Goal: Check status: Check status

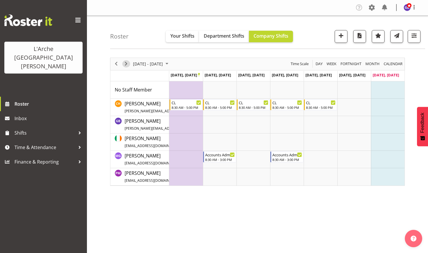
click at [127, 62] on span "Next" at bounding box center [125, 63] width 7 height 7
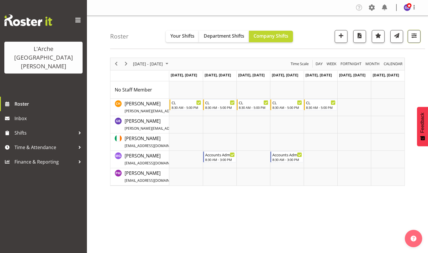
click at [412, 34] on span "button" at bounding box center [414, 36] width 8 height 8
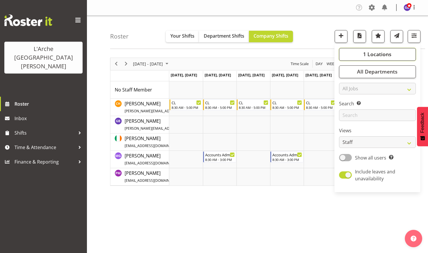
click at [365, 53] on span "1 Locations" at bounding box center [377, 54] width 28 height 7
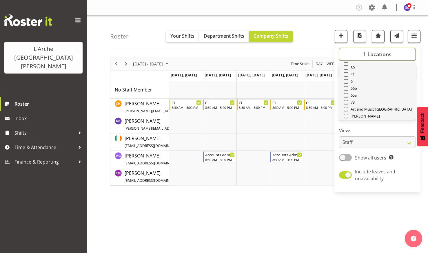
scroll to position [29, 0]
click at [346, 95] on span at bounding box center [345, 95] width 5 height 5
click at [346, 95] on input "73" at bounding box center [345, 96] width 4 height 4
checkbox input "true"
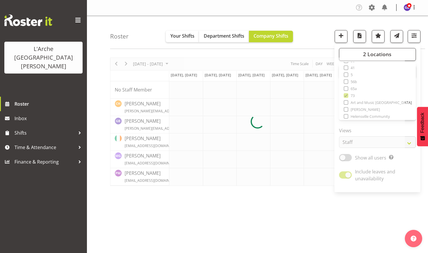
click at [307, 26] on div "Roster Your Shifts Department Shifts Company Shifts 2 Locations Clear 20 30 41 …" at bounding box center [267, 32] width 315 height 33
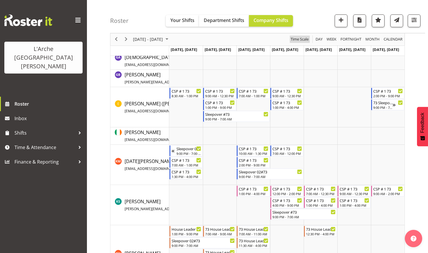
scroll to position [174, 0]
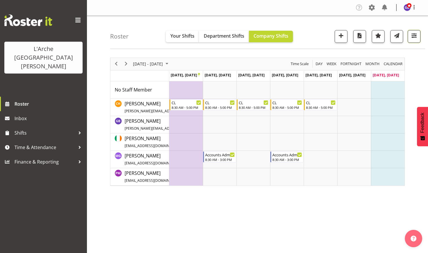
click at [413, 34] on span "button" at bounding box center [414, 36] width 8 height 8
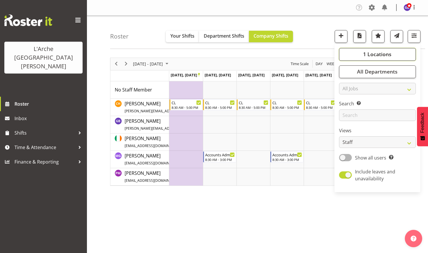
click at [373, 52] on span "1 Locations" at bounding box center [377, 54] width 28 height 7
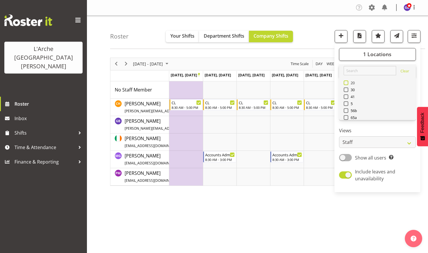
click at [345, 81] on span at bounding box center [345, 82] width 5 height 5
click at [345, 81] on input "20" at bounding box center [345, 83] width 4 height 4
checkbox input "true"
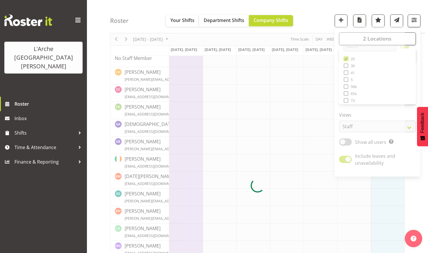
scroll to position [12, 0]
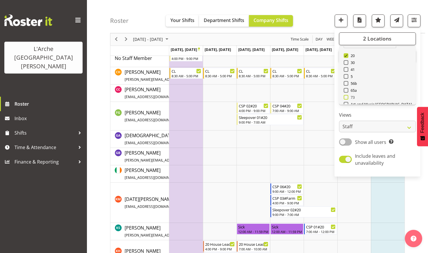
click at [345, 96] on span at bounding box center [345, 97] width 5 height 5
click at [345, 96] on input "73" at bounding box center [345, 98] width 4 height 4
checkbox input "true"
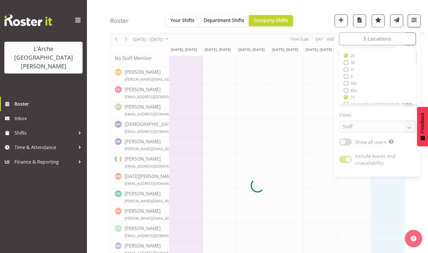
click at [316, 14] on div "Roster Your Shifts Department Shifts Company Shifts 3 Locations Clear 20 30 41 …" at bounding box center [267, 16] width 315 height 33
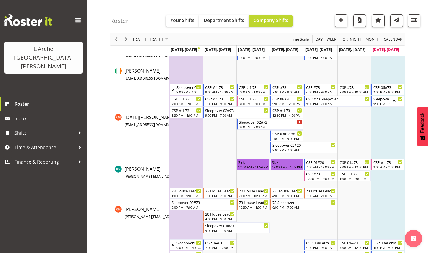
scroll to position [234, 0]
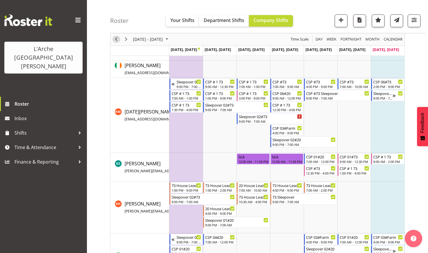
drag, startPoint x: 115, startPoint y: 38, endPoint x: 172, endPoint y: 102, distance: 85.9
click at [115, 38] on span "Previous" at bounding box center [116, 39] width 7 height 7
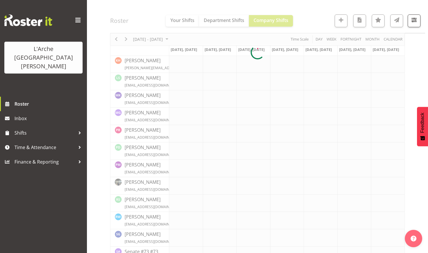
scroll to position [232, 0]
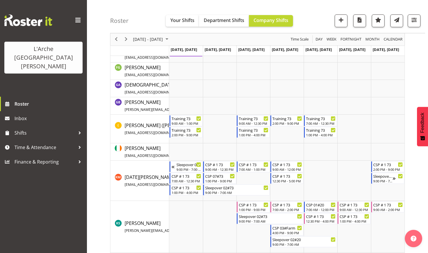
scroll to position [116, 0]
click at [126, 39] on span "Next" at bounding box center [125, 39] width 7 height 7
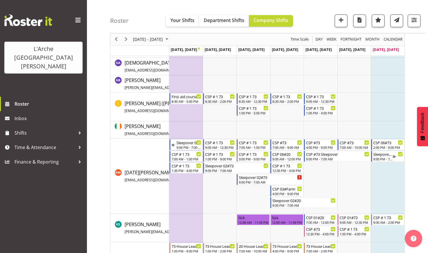
scroll to position [174, 0]
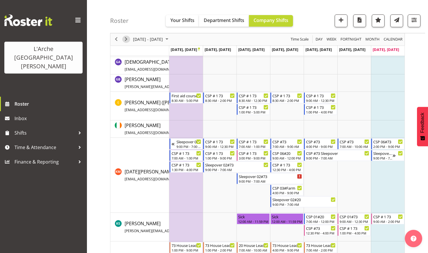
click at [126, 37] on span "Next" at bounding box center [125, 39] width 7 height 7
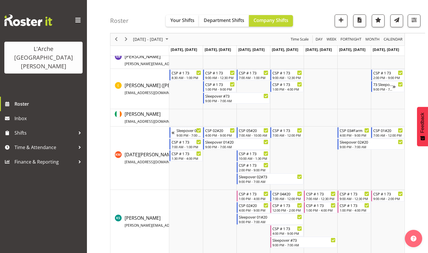
scroll to position [145, 0]
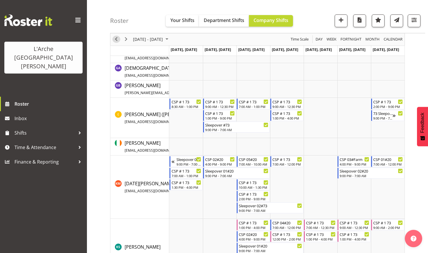
click at [116, 39] on span "Previous" at bounding box center [116, 39] width 7 height 7
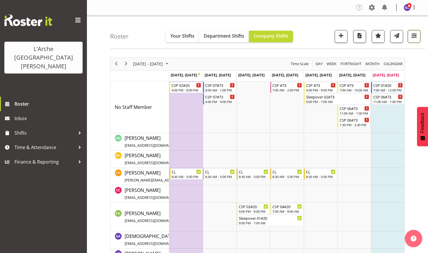
click at [412, 32] on button "button" at bounding box center [413, 36] width 13 height 13
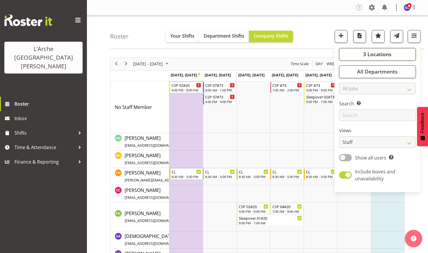
click at [372, 52] on span "3 Locations" at bounding box center [377, 54] width 28 height 7
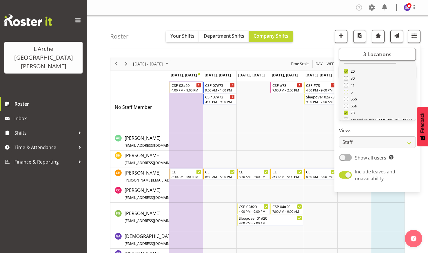
click at [347, 92] on span at bounding box center [345, 92] width 5 height 5
click at [347, 92] on input "5" at bounding box center [345, 92] width 4 height 4
checkbox input "true"
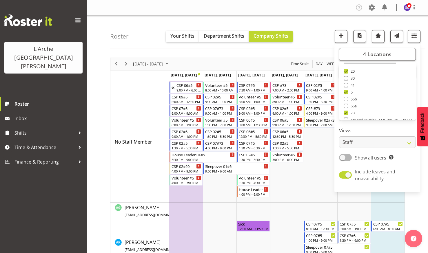
click at [345, 69] on span at bounding box center [345, 71] width 5 height 5
click at [345, 69] on input "20" at bounding box center [345, 71] width 4 height 4
checkbox input "false"
click at [346, 111] on span at bounding box center [345, 113] width 5 height 5
click at [346, 111] on input "73" at bounding box center [345, 113] width 4 height 4
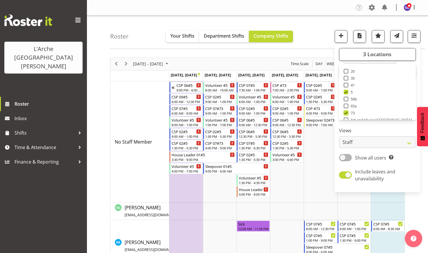
checkbox input "false"
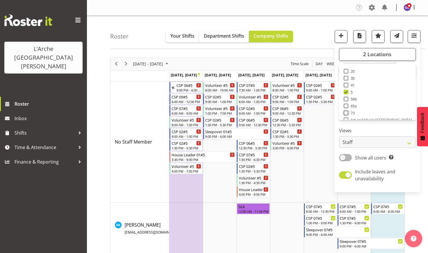
scroll to position [87, 0]
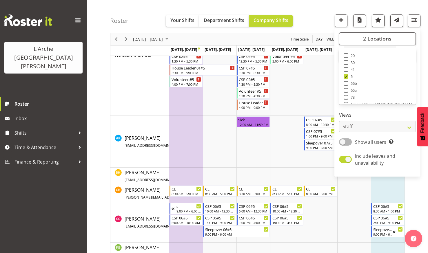
click at [306, 11] on div "Roster Your Shifts Department Shifts Company Shifts 2 Locations Clear 20 30 41 …" at bounding box center [267, 16] width 315 height 33
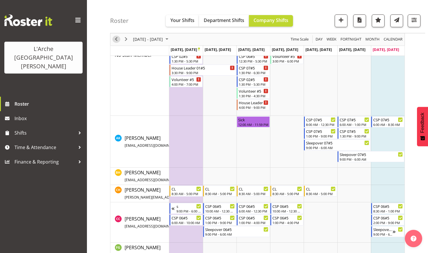
click at [116, 38] on span "Previous" at bounding box center [116, 39] width 7 height 7
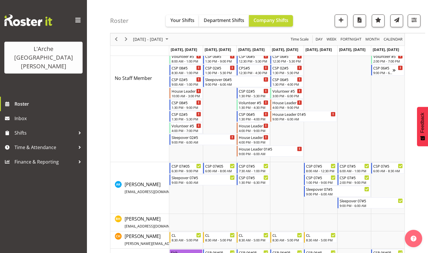
scroll to position [116, 0]
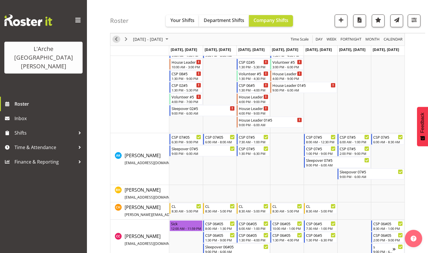
click at [116, 38] on span "Previous" at bounding box center [116, 39] width 7 height 7
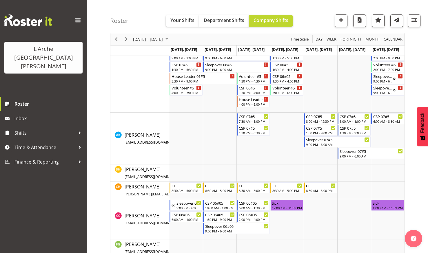
scroll to position [116, 0]
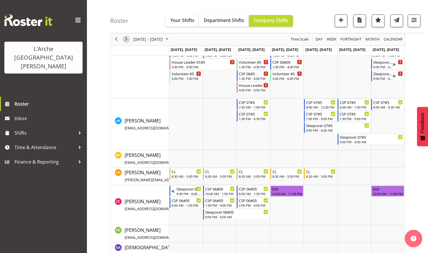
click at [125, 38] on span "Next" at bounding box center [125, 39] width 7 height 7
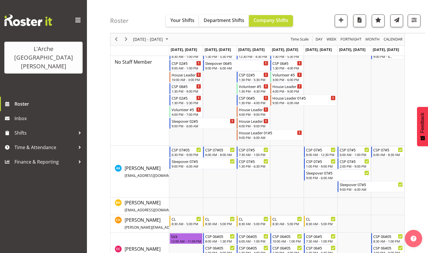
scroll to position [116, 0]
